Goal: Complete application form: Complete application form

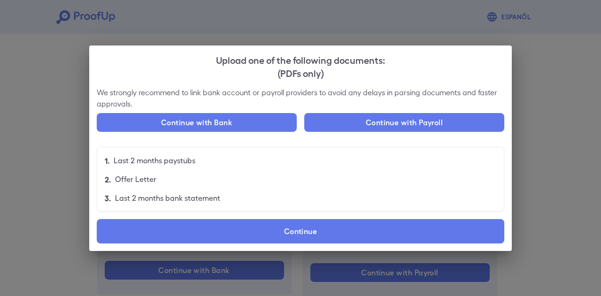
scroll to position [62, 0]
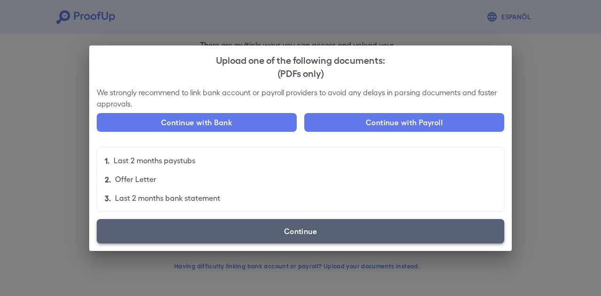
click at [265, 231] on label "Continue" at bounding box center [301, 231] width 408 height 24
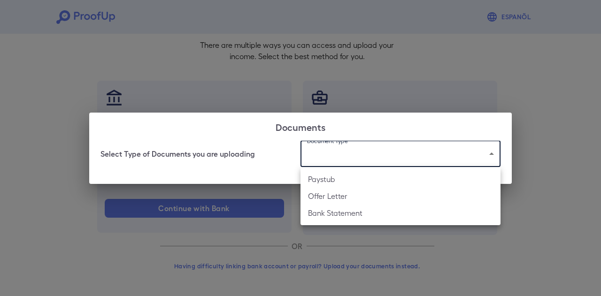
click at [322, 153] on body "Espanõl Go back How Would You Like to Verify Your Income? There are multiple wa…" at bounding box center [300, 117] width 601 height 359
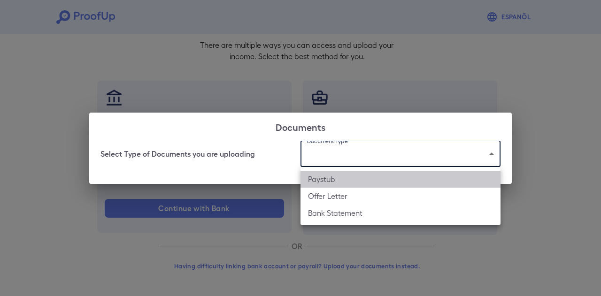
click at [328, 176] on li "Paystub" at bounding box center [401, 179] width 200 height 17
type input "*******"
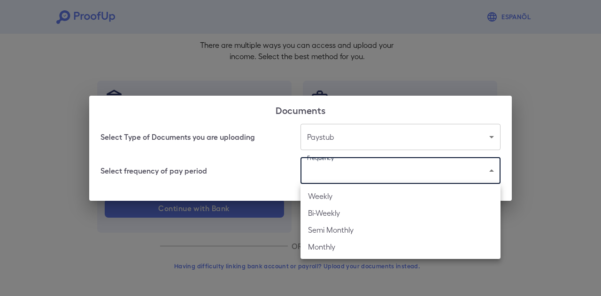
click at [333, 173] on body "Espanõl Go back How Would You Like to Verify Your Income? There are multiple wa…" at bounding box center [300, 117] width 601 height 359
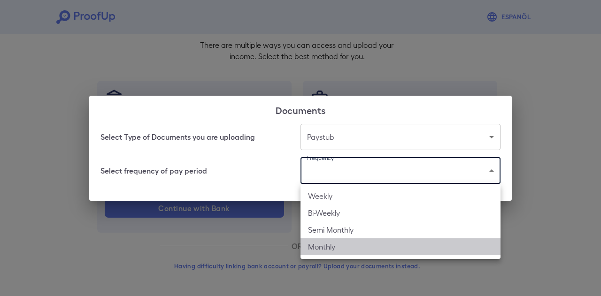
click at [340, 245] on li "Monthly" at bounding box center [401, 247] width 200 height 17
type input "*******"
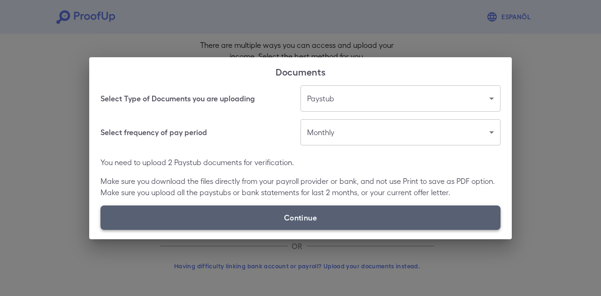
click at [295, 213] on label "Continue" at bounding box center [301, 218] width 400 height 24
click at [101, 230] on input "Continue" at bounding box center [101, 230] width 0 height 0
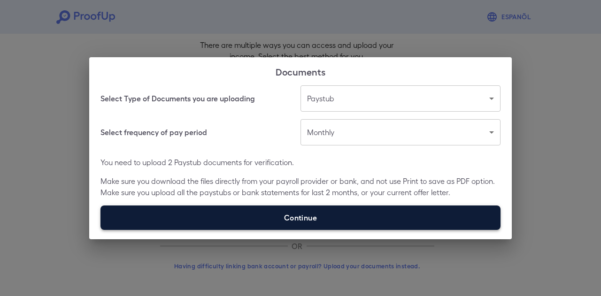
type input "**********"
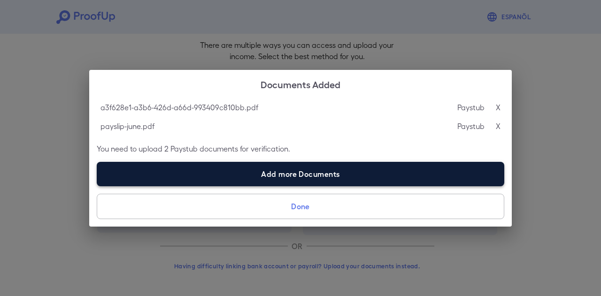
click at [302, 167] on label "Add more Documents" at bounding box center [301, 174] width 408 height 24
click at [97, 186] on input "Add more Documents" at bounding box center [97, 186] width 0 height 0
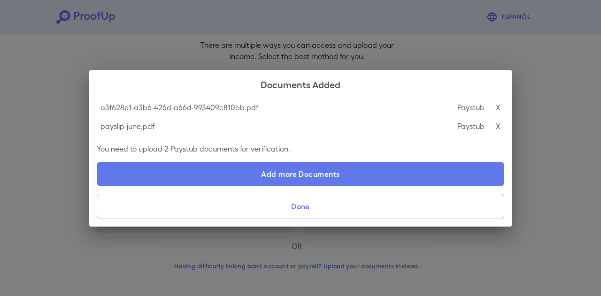
click at [286, 205] on button "Done" at bounding box center [301, 206] width 408 height 25
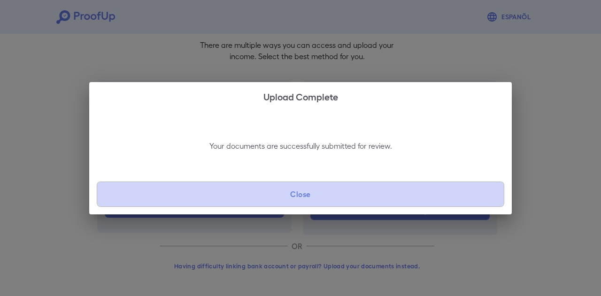
click at [312, 194] on button "Close" at bounding box center [301, 194] width 408 height 25
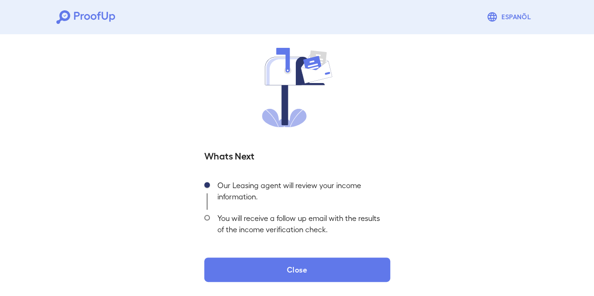
scroll to position [63, 0]
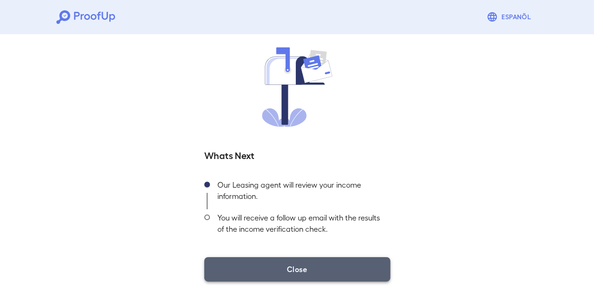
click at [296, 265] on button "Close" at bounding box center [297, 269] width 186 height 24
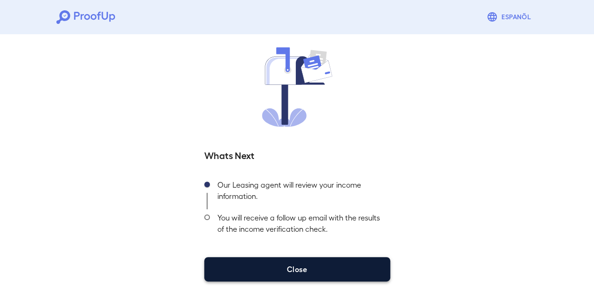
click at [309, 263] on button "Close" at bounding box center [297, 269] width 186 height 24
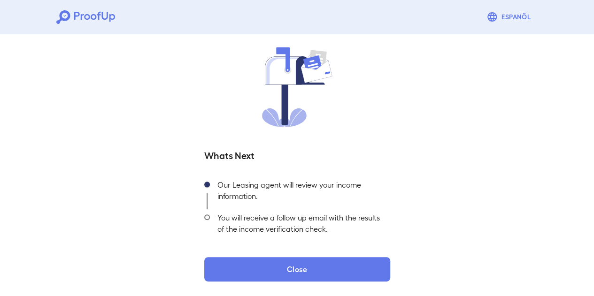
click at [300, 282] on div "Your Income info has been received! Whats Next Our Leasing agent will review yo…" at bounding box center [297, 132] width 594 height 330
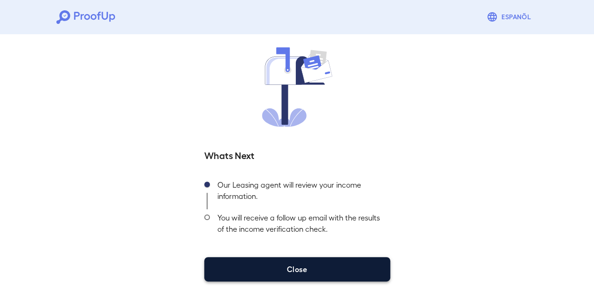
click at [298, 273] on button "Close" at bounding box center [297, 269] width 186 height 24
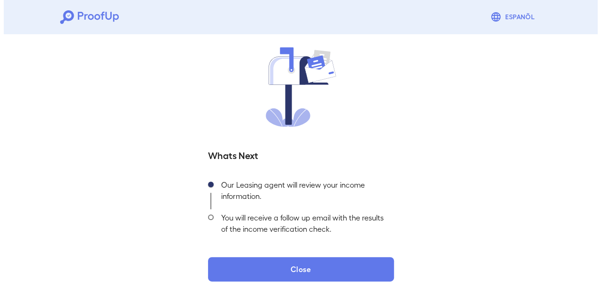
scroll to position [62, 0]
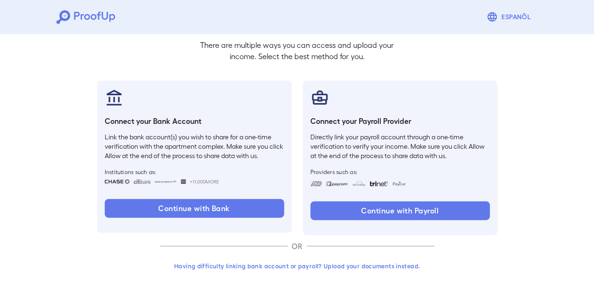
click at [371, 267] on button "Having difficulty linking bank account or payroll? Upload your documents instea…" at bounding box center [297, 266] width 274 height 17
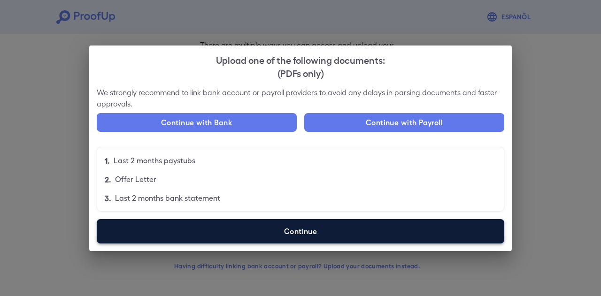
click at [235, 232] on label "Continue" at bounding box center [301, 231] width 408 height 24
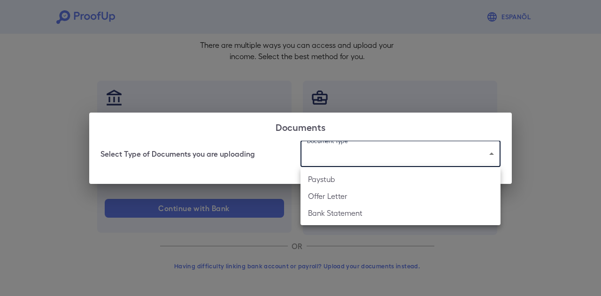
click at [363, 155] on body "Espanõl Go back How Would You Like to Verify Your Income? There are multiple wa…" at bounding box center [300, 117] width 601 height 359
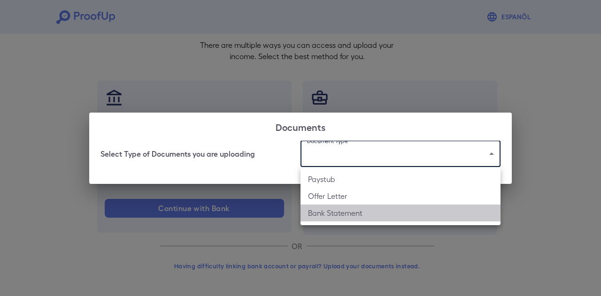
click at [339, 212] on li "Bank Statement" at bounding box center [401, 213] width 200 height 17
type input "**********"
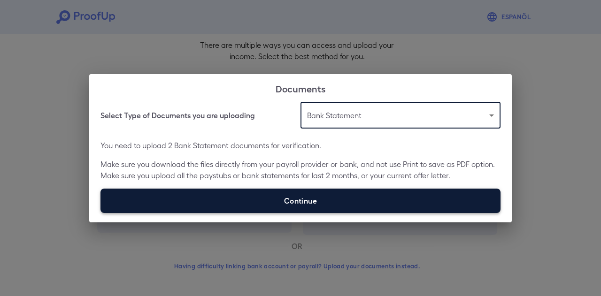
click at [304, 199] on label "Continue" at bounding box center [301, 201] width 400 height 24
click at [101, 213] on input "Continue" at bounding box center [101, 213] width 0 height 0
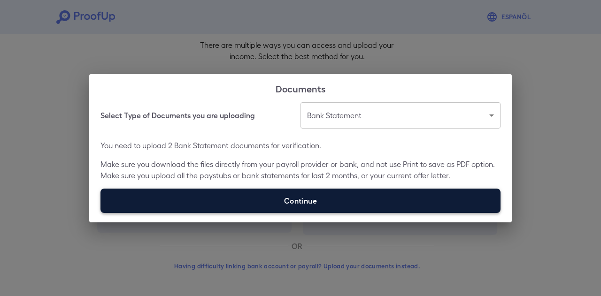
type input "**********"
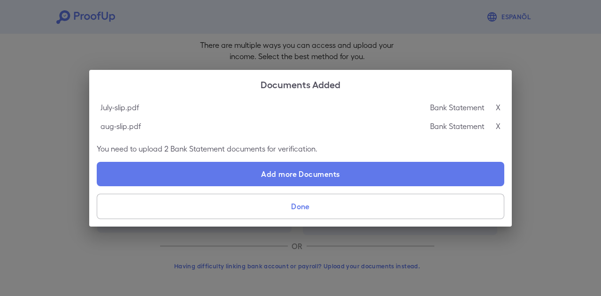
click at [317, 209] on button "Done" at bounding box center [301, 206] width 408 height 25
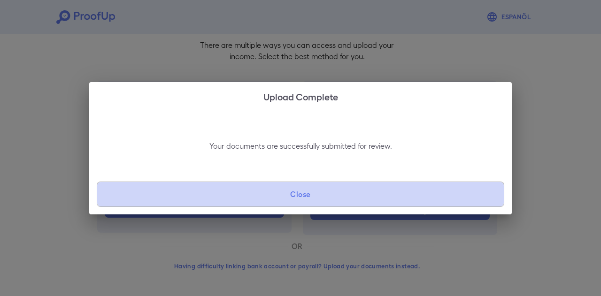
click at [308, 188] on button "Close" at bounding box center [301, 194] width 408 height 25
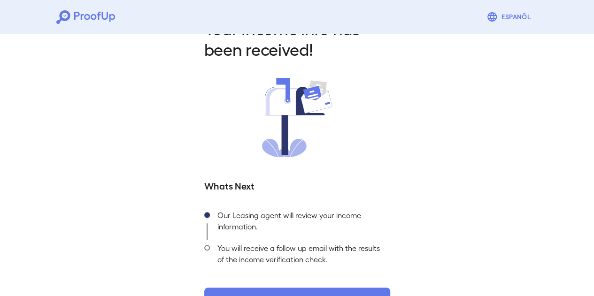
scroll to position [63, 0]
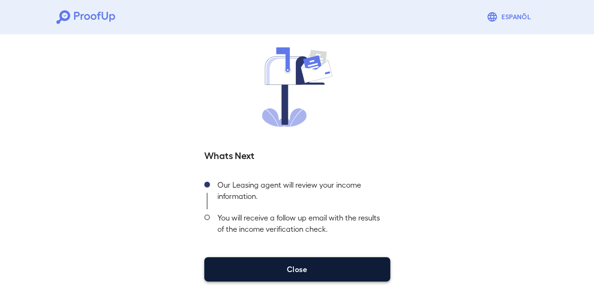
click at [309, 263] on button "Close" at bounding box center [297, 269] width 186 height 24
